Goal: Information Seeking & Learning: Check status

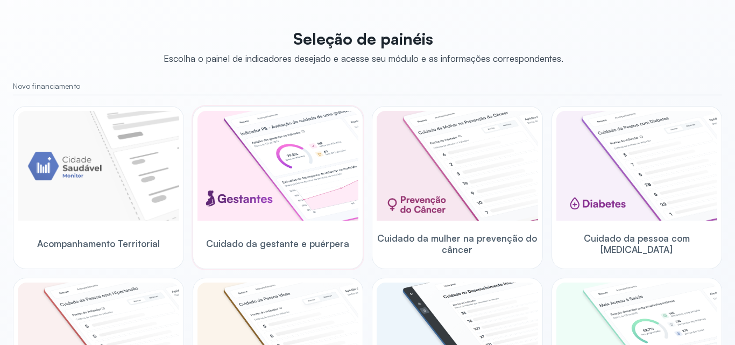
scroll to position [108, 0]
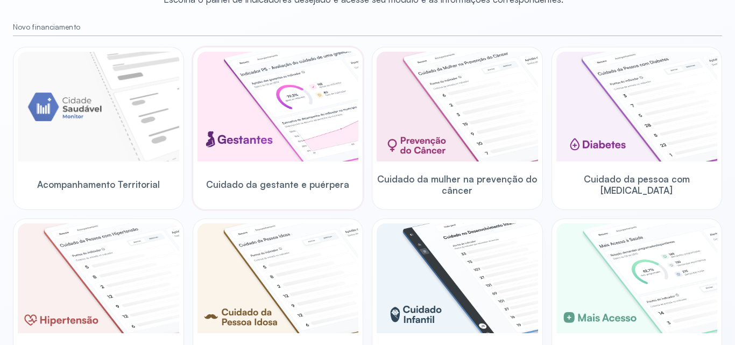
click at [267, 106] on img at bounding box center [279, 107] width 162 height 110
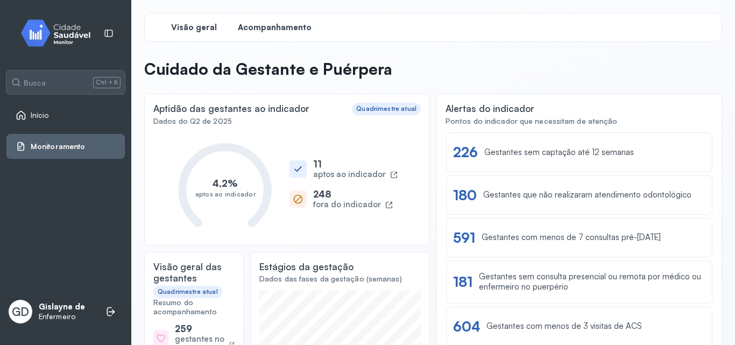
click at [273, 27] on span "Acompanhamento" at bounding box center [275, 28] width 74 height 10
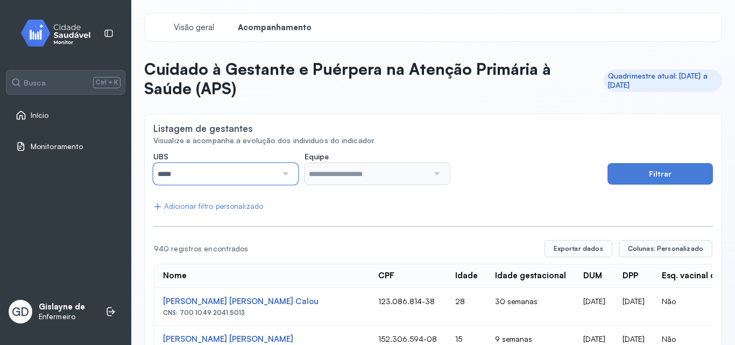
click at [256, 178] on input "*****" at bounding box center [215, 174] width 124 height 22
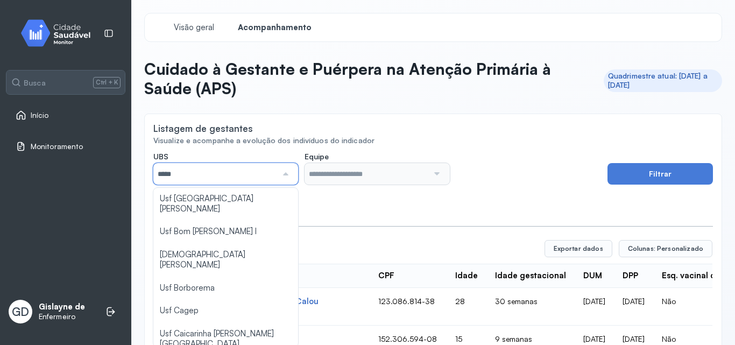
scroll to position [162, 0]
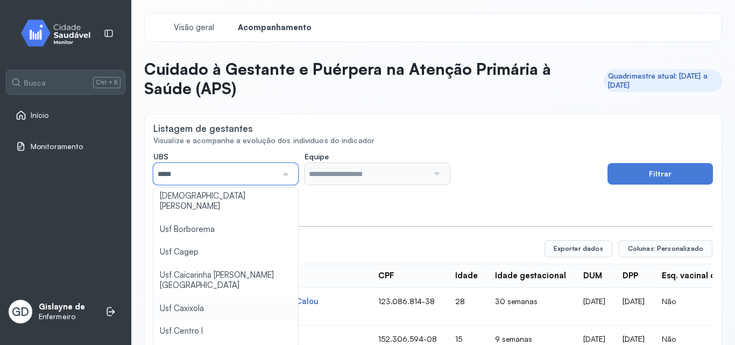
type input "*****"
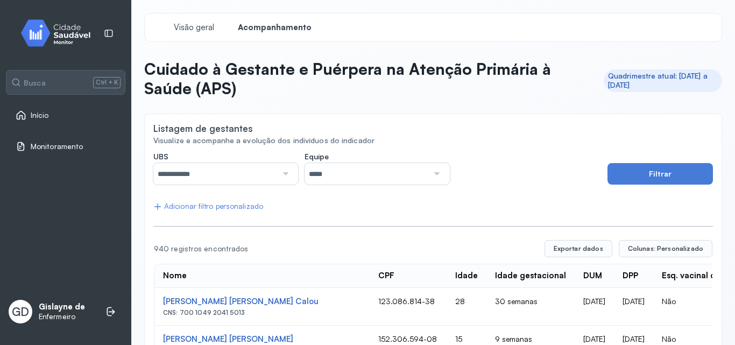
click at [433, 173] on div at bounding box center [436, 174] width 15 height 22
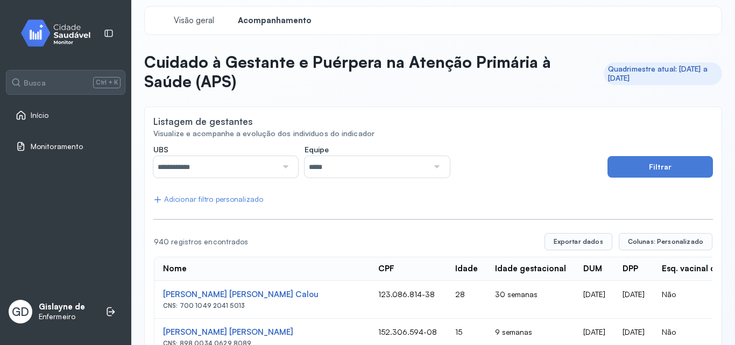
scroll to position [6, 0]
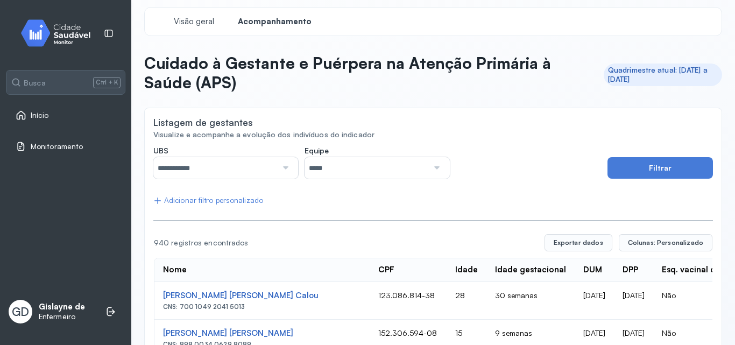
click at [394, 166] on input "*****" at bounding box center [367, 168] width 124 height 22
click at [221, 198] on div "Adicionar filtro personalizado" at bounding box center [208, 200] width 110 height 9
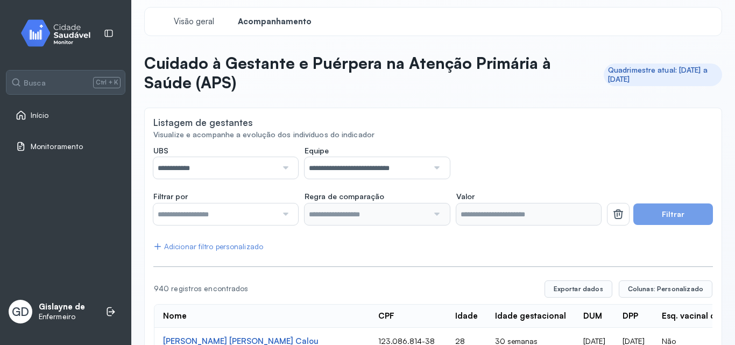
click at [285, 213] on div at bounding box center [284, 214] width 15 height 22
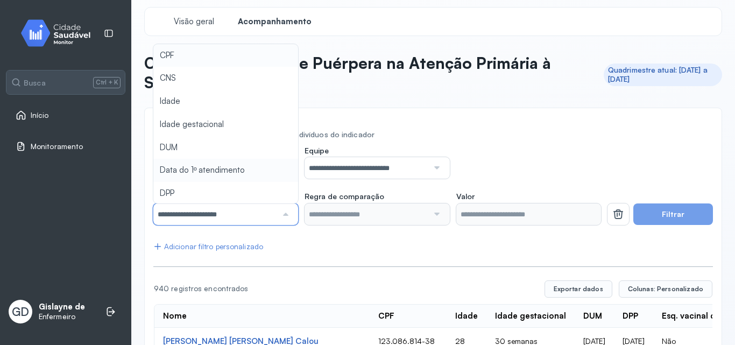
type input "*******"
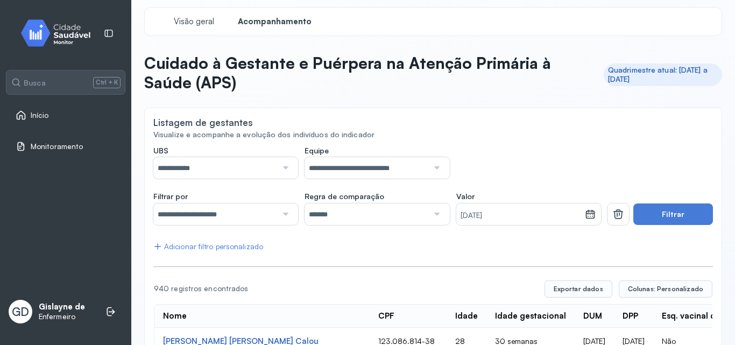
click at [435, 214] on div at bounding box center [436, 214] width 15 height 22
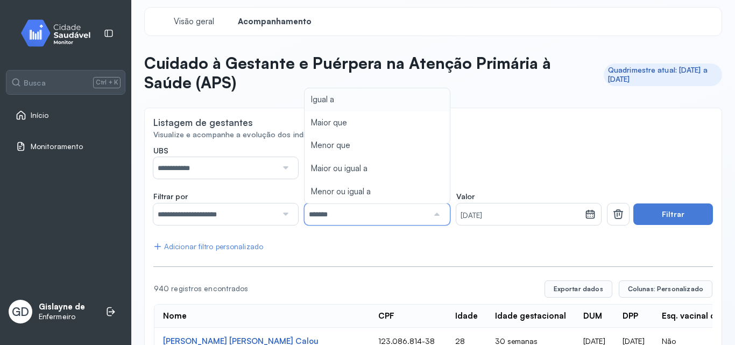
click at [536, 147] on div "**********" at bounding box center [377, 162] width 448 height 33
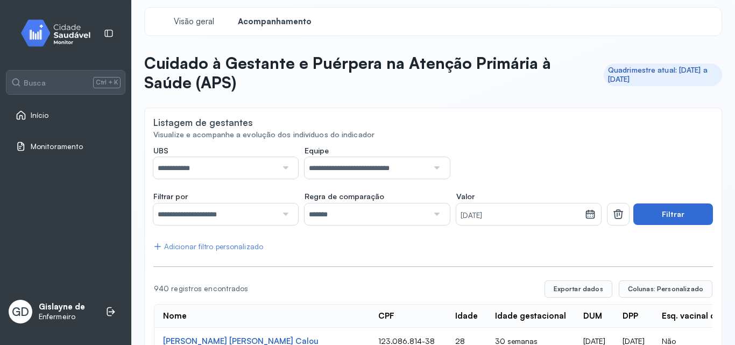
click at [661, 215] on button "Filtrar" at bounding box center [674, 214] width 80 height 22
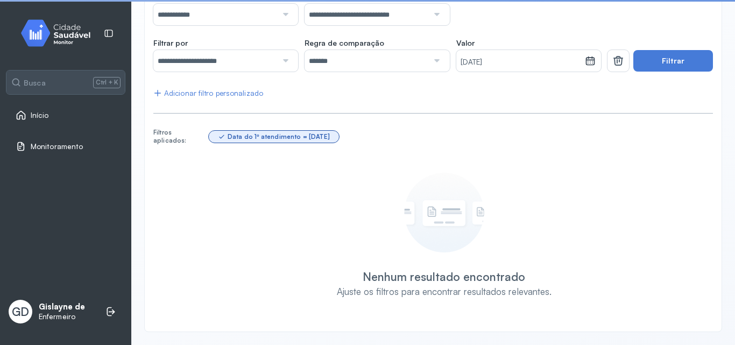
scroll to position [159, 0]
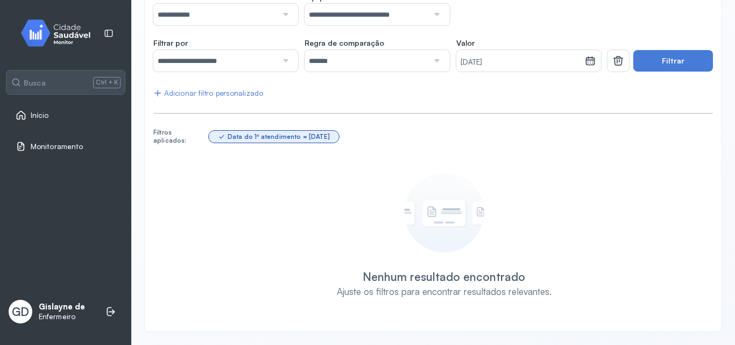
click at [434, 64] on div at bounding box center [436, 61] width 15 height 22
click at [340, 131] on div "**********" at bounding box center [433, 157] width 560 height 331
click at [668, 67] on button "Filtrar" at bounding box center [674, 61] width 80 height 22
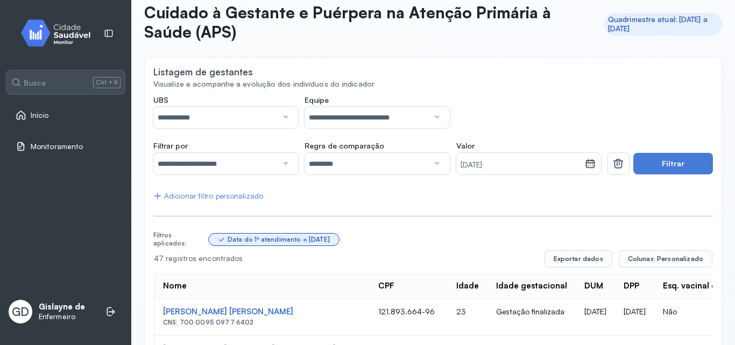
scroll to position [0, 0]
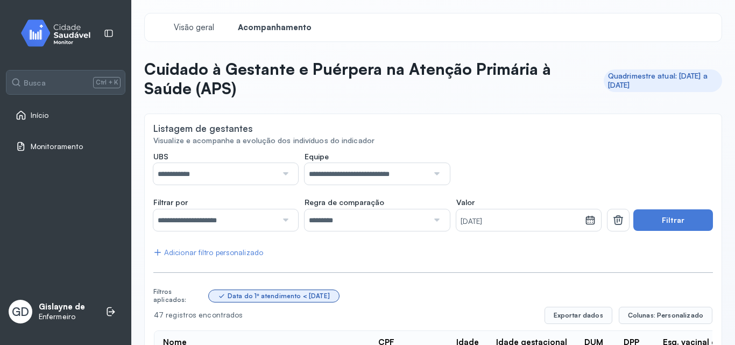
click at [279, 219] on div at bounding box center [284, 220] width 15 height 22
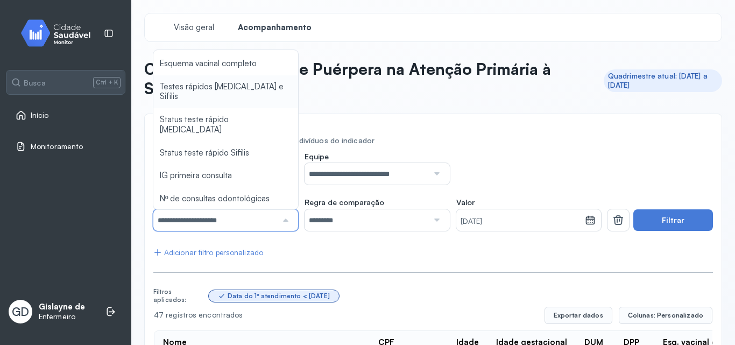
scroll to position [162, 0]
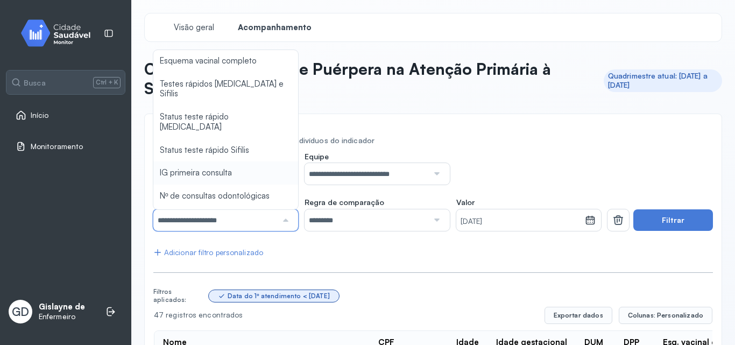
type input "*******"
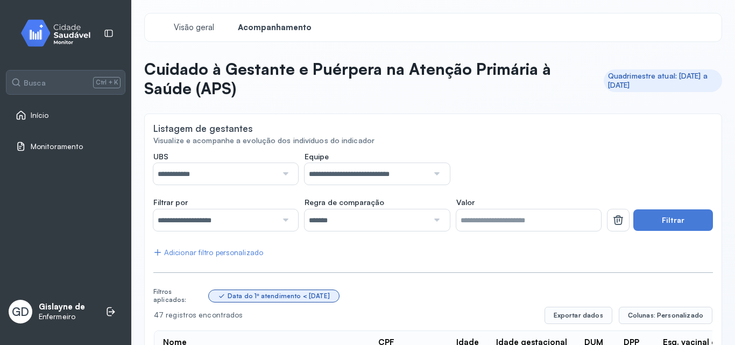
click at [285, 223] on div at bounding box center [284, 220] width 15 height 22
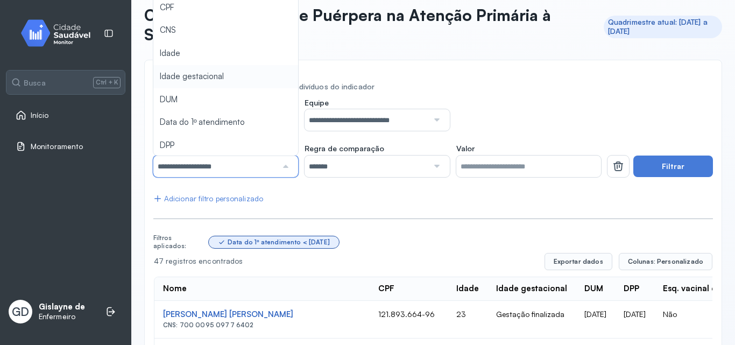
scroll to position [54, 0]
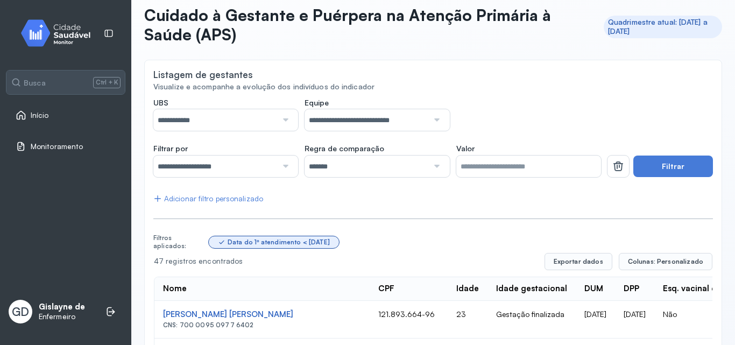
click at [412, 75] on div "Listagem de gestantes" at bounding box center [433, 75] width 560 height 13
click at [285, 168] on div at bounding box center [284, 167] width 15 height 22
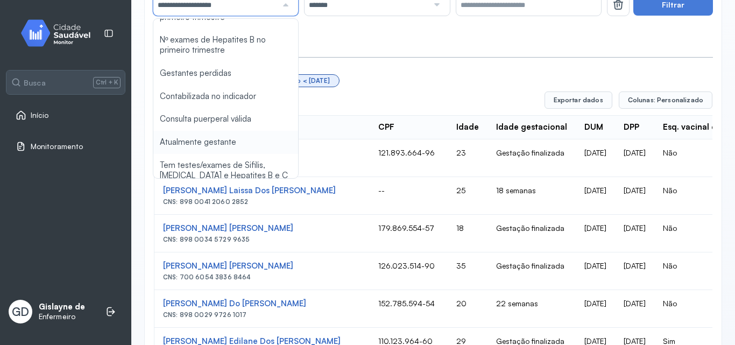
scroll to position [700, 0]
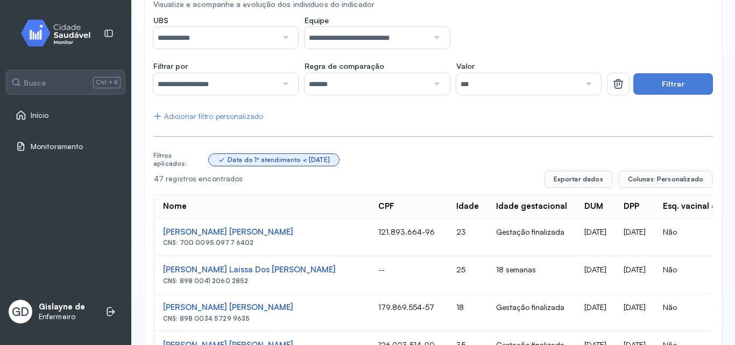
scroll to position [108, 0]
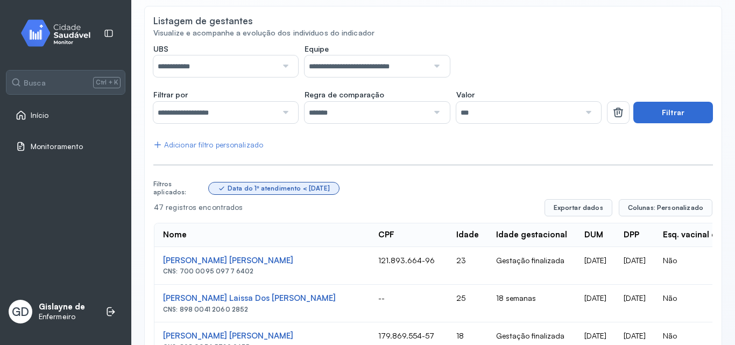
click at [647, 112] on button "Filtrar" at bounding box center [674, 113] width 80 height 22
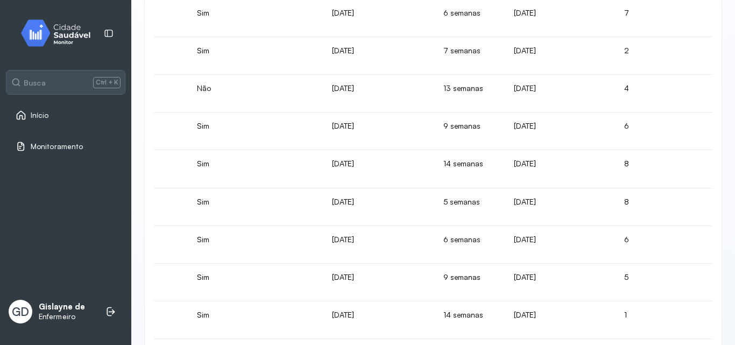
scroll to position [0, 638]
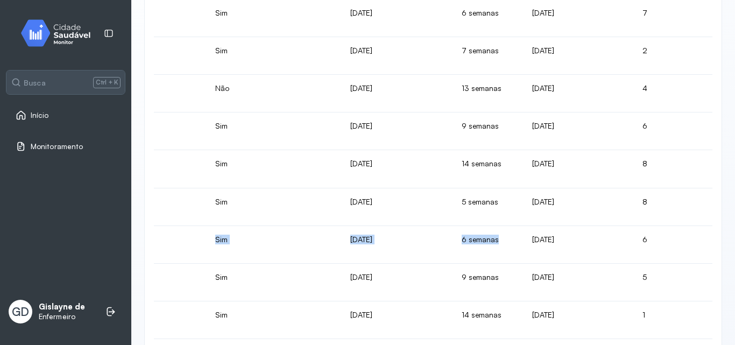
drag, startPoint x: 158, startPoint y: 231, endPoint x: 387, endPoint y: 248, distance: 229.4
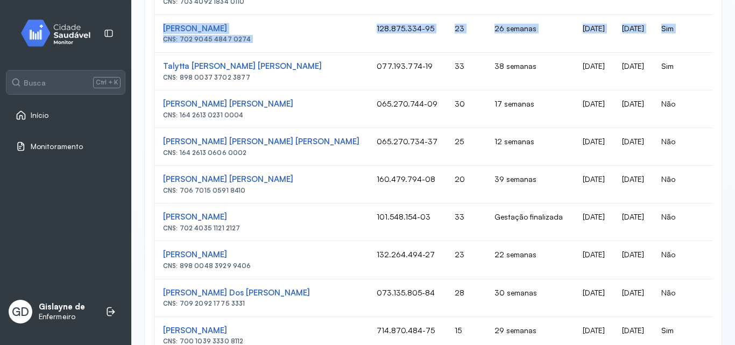
scroll to position [646, 0]
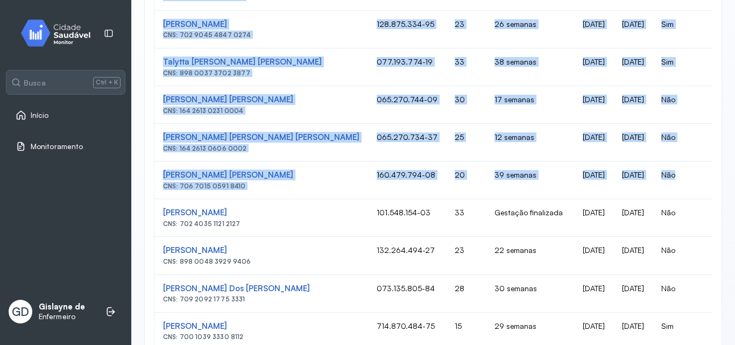
drag, startPoint x: 151, startPoint y: 162, endPoint x: 691, endPoint y: 180, distance: 539.7
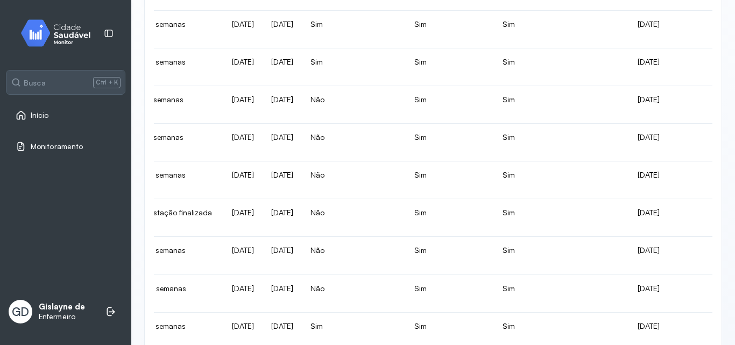
click at [328, 209] on td "Não" at bounding box center [354, 218] width 104 height 38
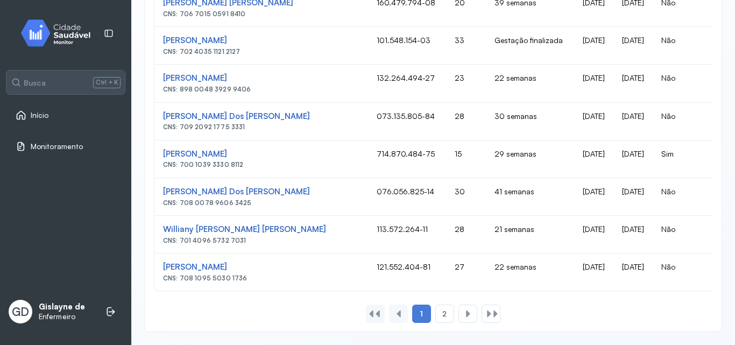
scroll to position [826, 0]
click at [459, 319] on div "2" at bounding box center [468, 314] width 19 height 18
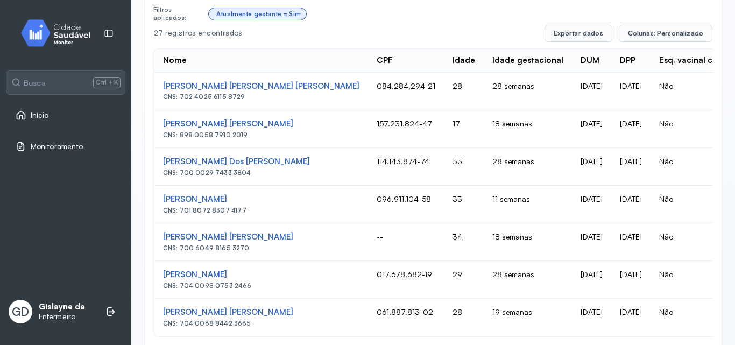
scroll to position [336, 0]
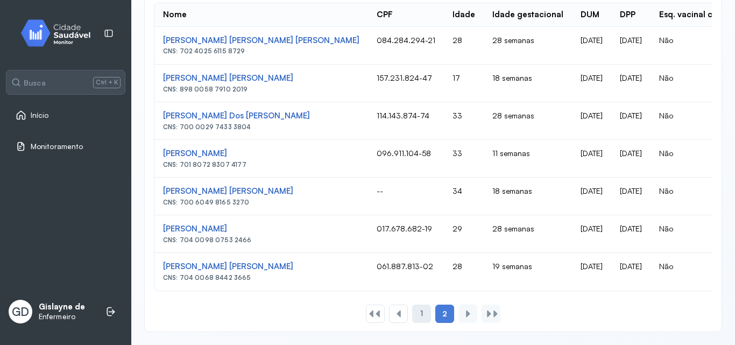
click at [420, 312] on span "1" at bounding box center [421, 313] width 3 height 9
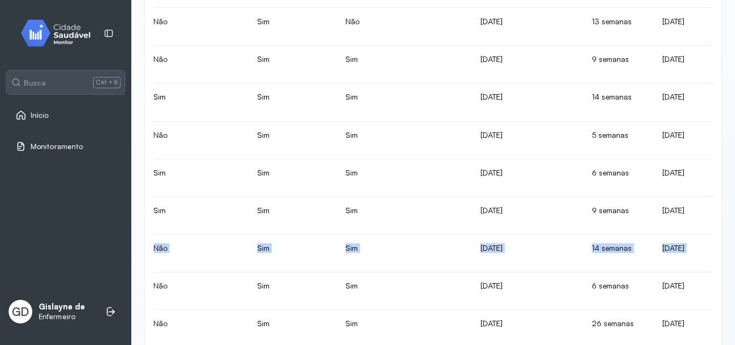
scroll to position [0, 515]
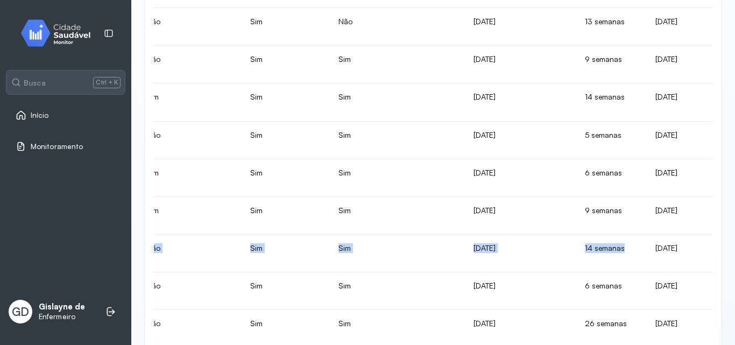
drag, startPoint x: 155, startPoint y: 246, endPoint x: 517, endPoint y: 255, distance: 362.4
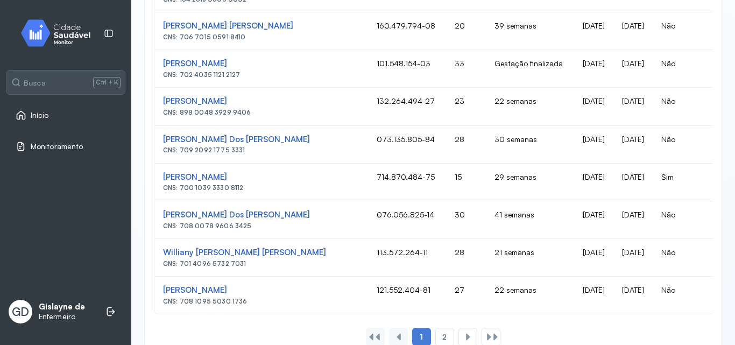
scroll to position [820, 0]
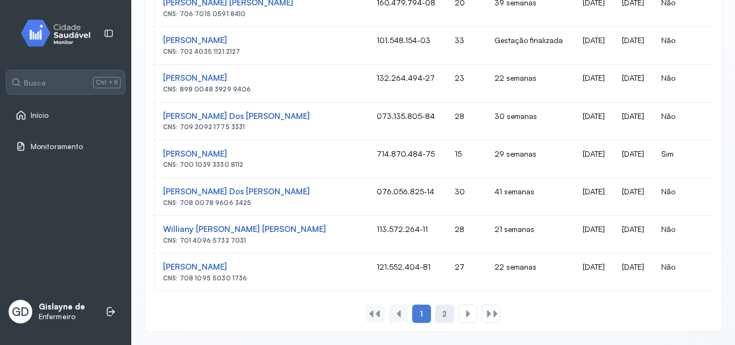
click at [443, 319] on span "2" at bounding box center [445, 314] width 4 height 9
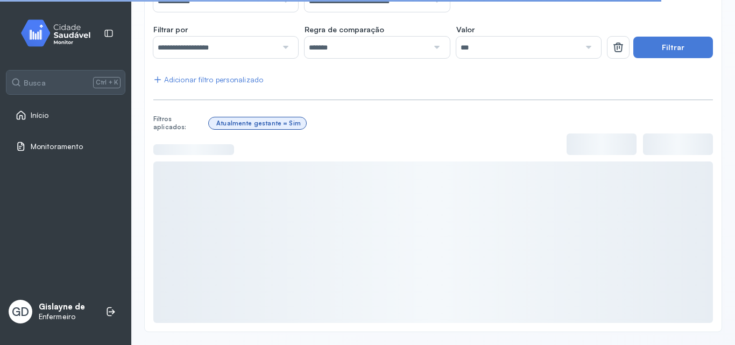
scroll to position [336, 0]
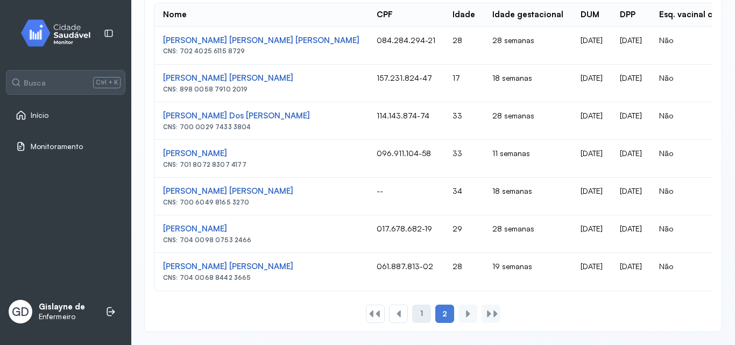
click at [416, 310] on div "1" at bounding box center [421, 314] width 19 height 18
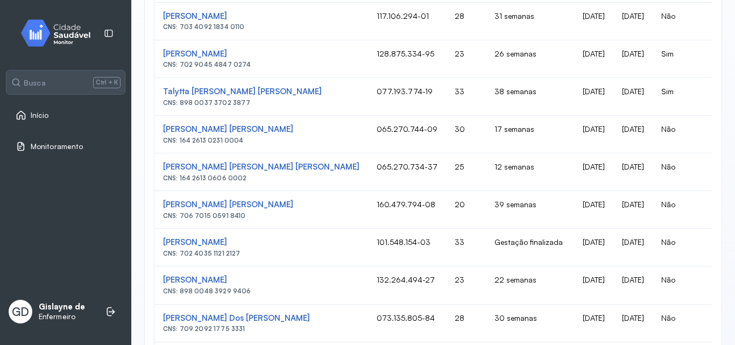
scroll to position [605, 0]
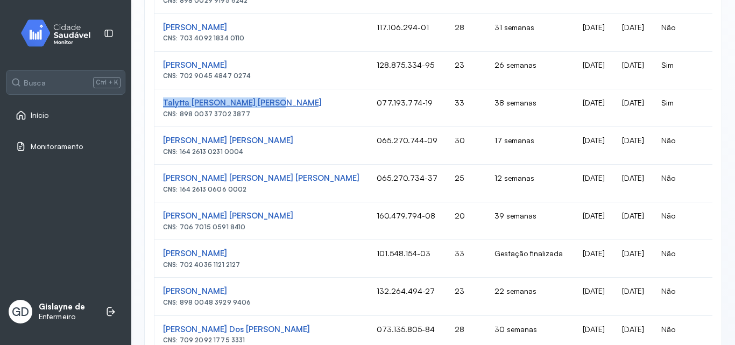
drag, startPoint x: 159, startPoint y: 93, endPoint x: 269, endPoint y: 98, distance: 109.4
click at [269, 98] on td "Talytta [PERSON_NAME] [PERSON_NAME] CNS: 898 0037 3702 3877" at bounding box center [262, 108] width 214 height 38
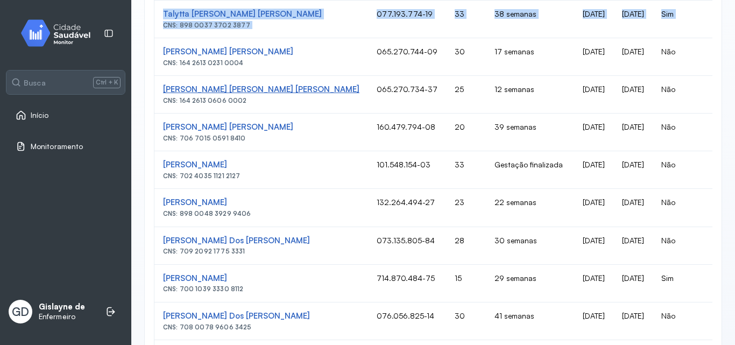
scroll to position [713, 0]
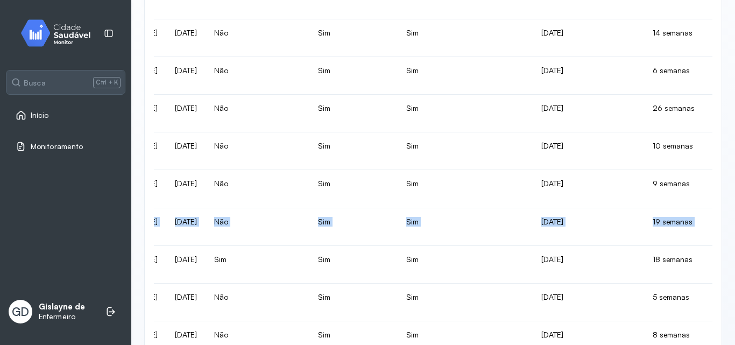
scroll to position [0, 585]
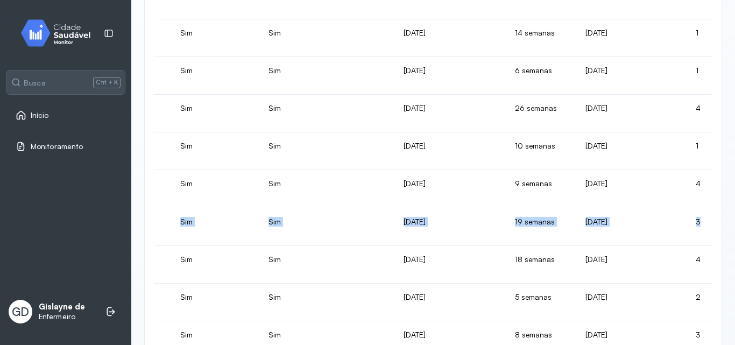
drag, startPoint x: 163, startPoint y: 224, endPoint x: 328, endPoint y: 219, distance: 165.4
